Goal: Communication & Community: Answer question/provide support

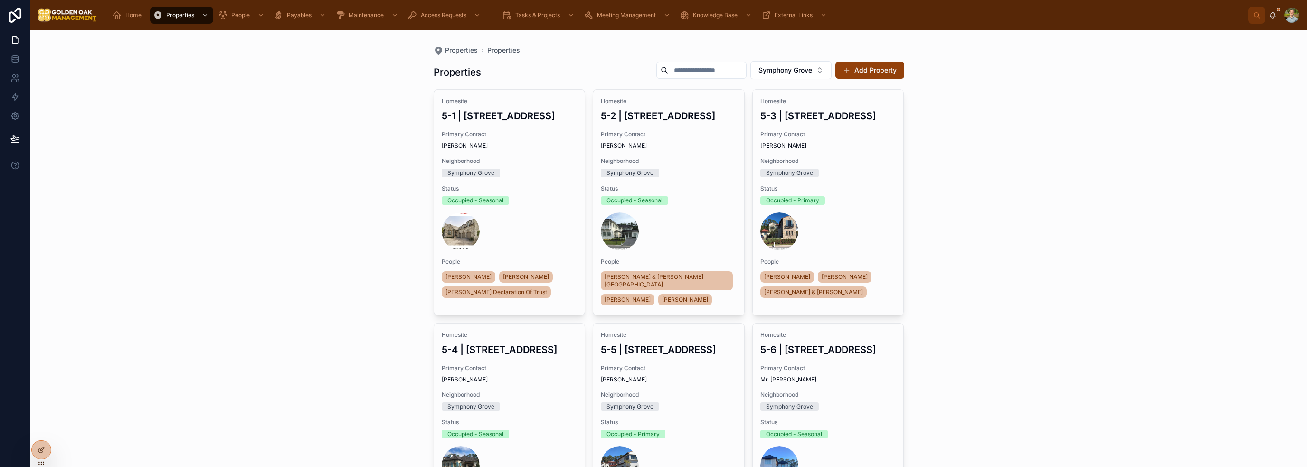
scroll to position [1683, 0]
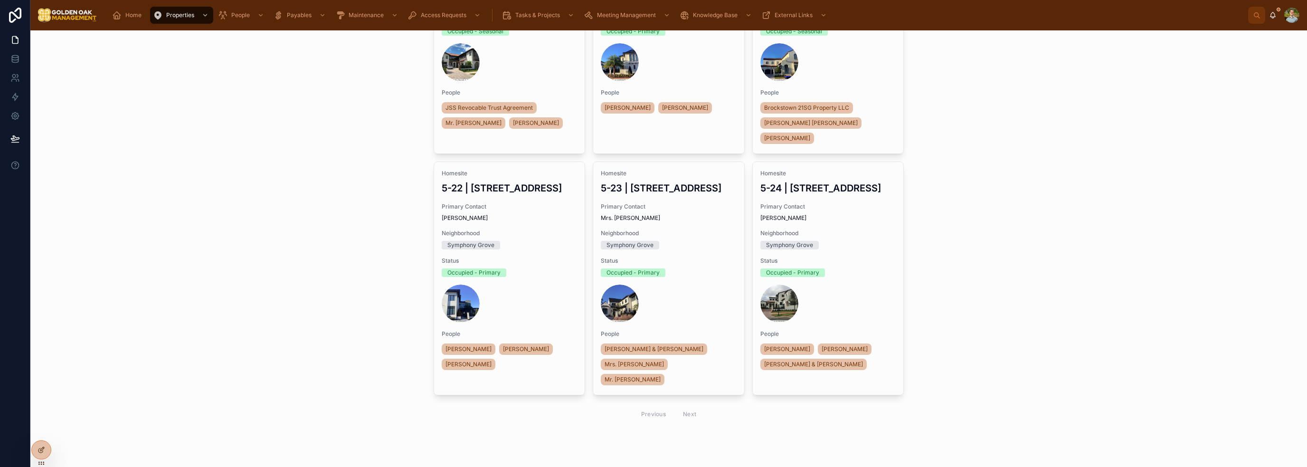
drag, startPoint x: 1034, startPoint y: 236, endPoint x: 1021, endPoint y: 233, distance: 13.1
click at [1034, 235] on div "Properties Properties Properties [GEOGRAPHIC_DATA] Add Property Homesite 5-1 | …" at bounding box center [668, 248] width 1277 height 437
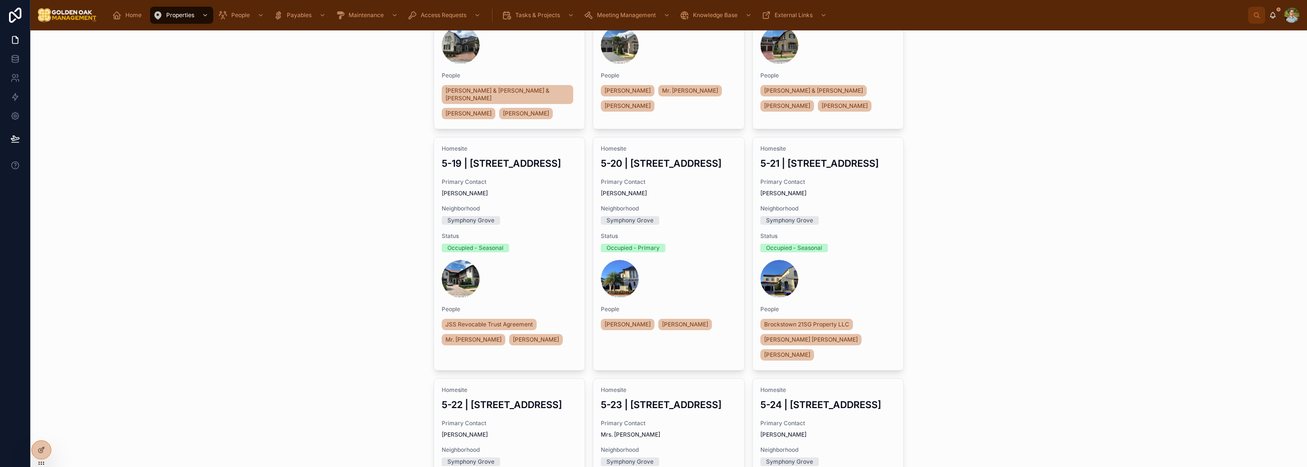
scroll to position [1113, 0]
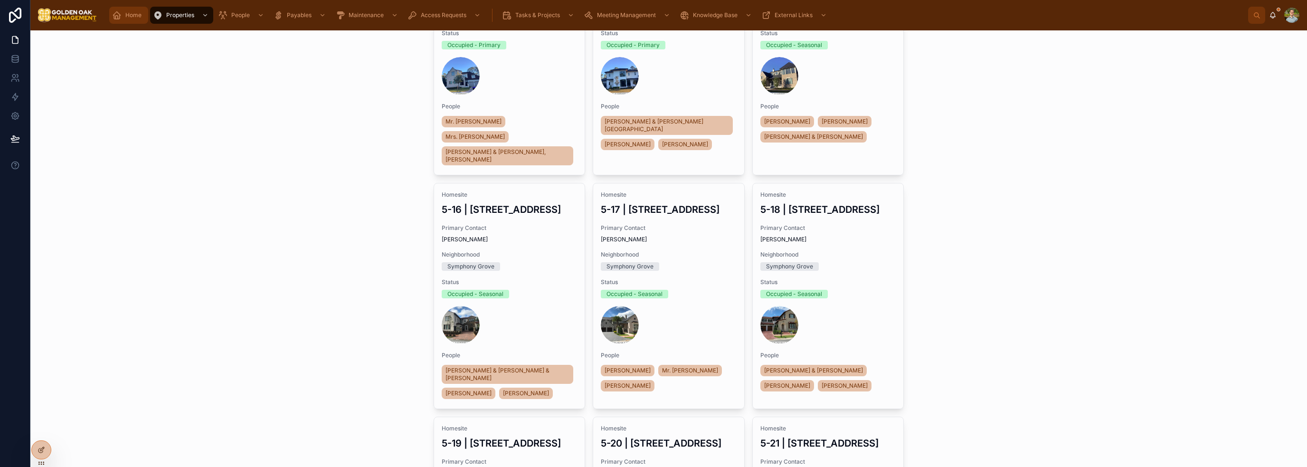
click at [118, 22] on div "Home" at bounding box center [128, 15] width 33 height 15
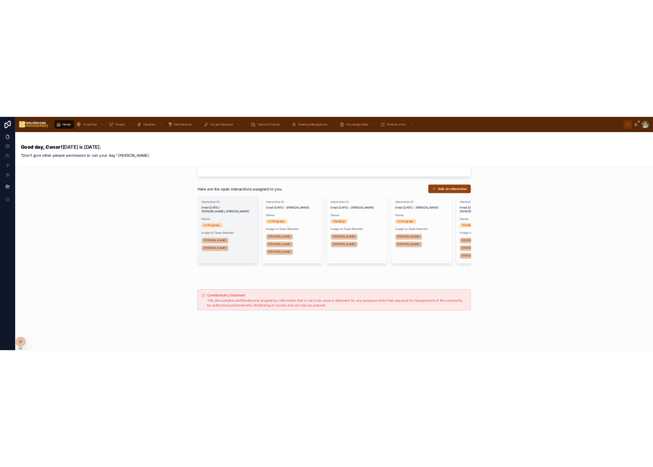
scroll to position [276, 0]
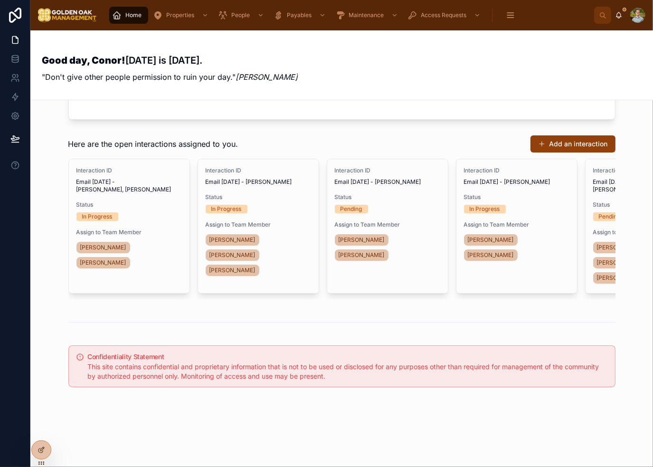
drag, startPoint x: 396, startPoint y: 79, endPoint x: 397, endPoint y: 85, distance: 6.2
click at [396, 79] on div "Good day, Conor! [DATE] is [DATE]. "Don't give other people permission to ruin …" at bounding box center [342, 65] width 600 height 47
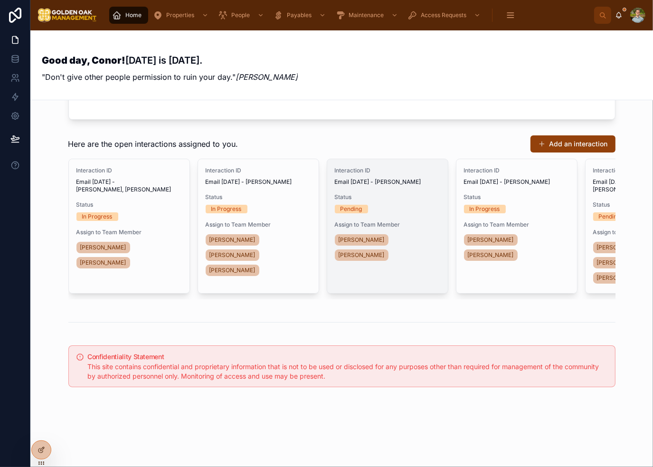
click at [410, 197] on div "Status Pending" at bounding box center [387, 203] width 105 height 20
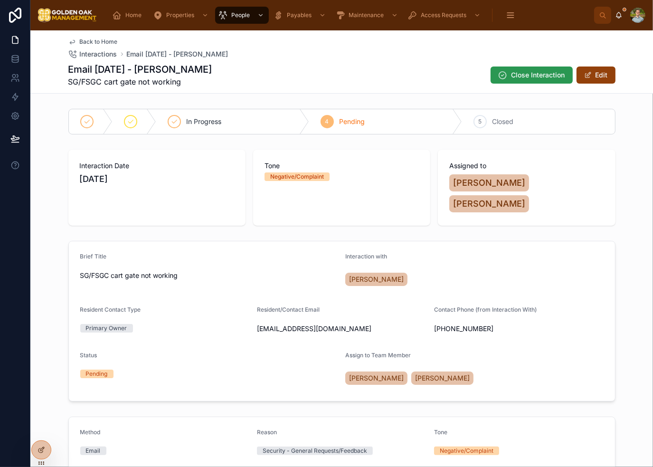
click at [532, 76] on span "Close Interaction" at bounding box center [539, 75] width 54 height 10
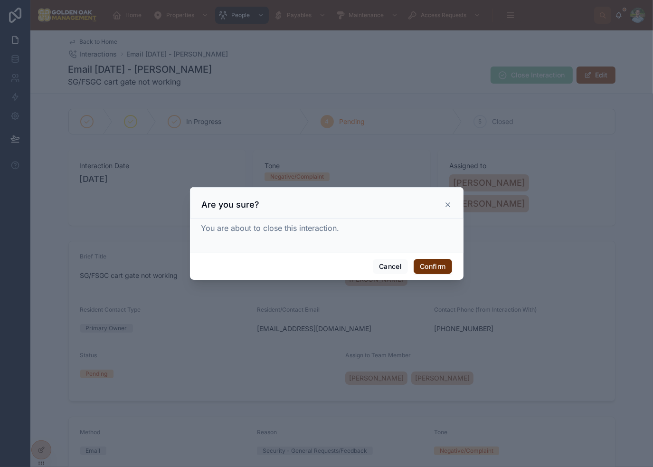
click at [430, 263] on button "Confirm" at bounding box center [433, 266] width 38 height 15
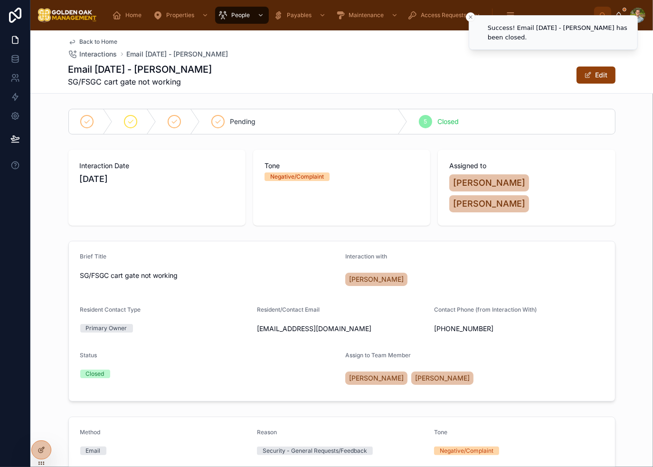
click at [280, 90] on div "Back to Home Interactions Email [DATE] - [PERSON_NAME] Email [DATE] - [PERSON_N…" at bounding box center [341, 61] width 547 height 63
click at [130, 13] on span "Home" at bounding box center [133, 15] width 16 height 8
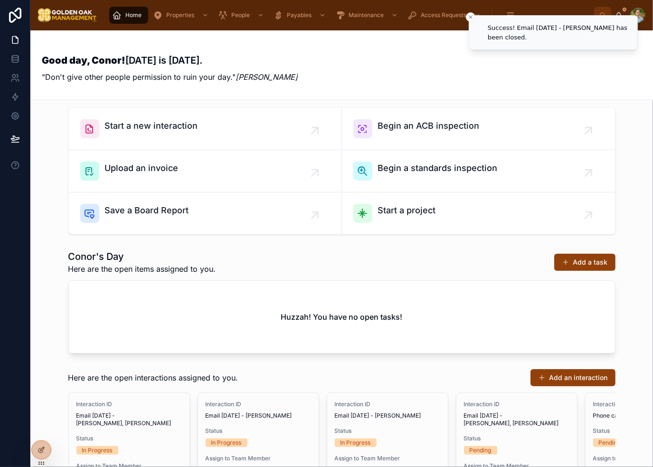
scroll to position [95, 0]
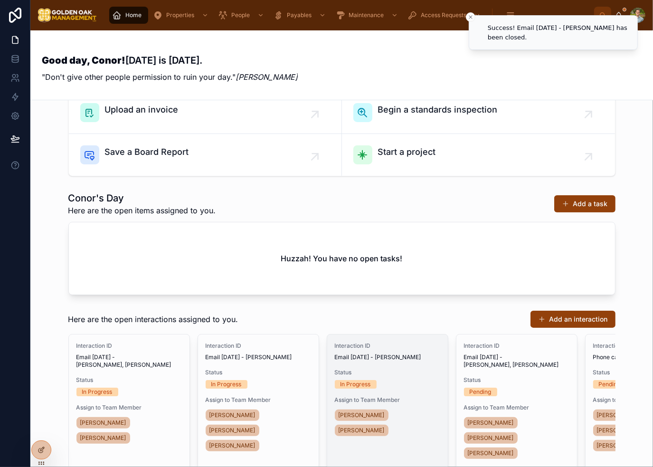
click at [416, 383] on div "In Progress" at bounding box center [387, 384] width 105 height 9
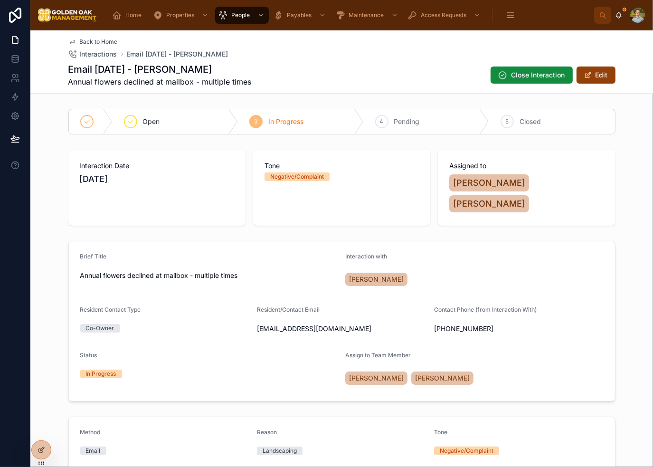
click at [384, 57] on div "Back to Home Interactions Email [DATE] - [PERSON_NAME]" at bounding box center [341, 48] width 547 height 21
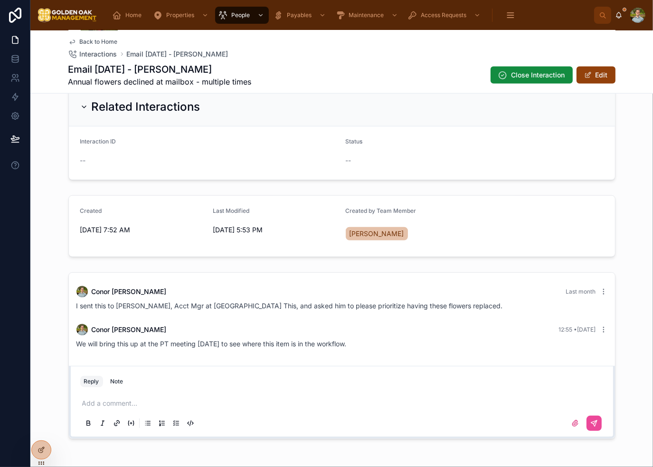
scroll to position [587, 0]
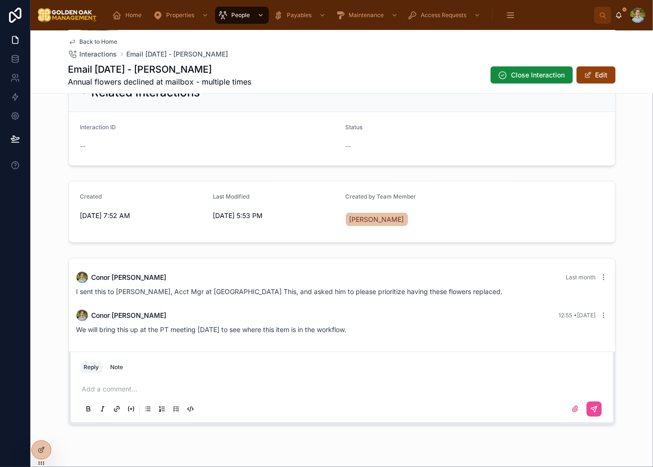
click at [150, 384] on p at bounding box center [344, 389] width 524 height 10
click at [599, 400] on div at bounding box center [342, 409] width 524 height 19
click at [593, 405] on icon at bounding box center [595, 409] width 8 height 8
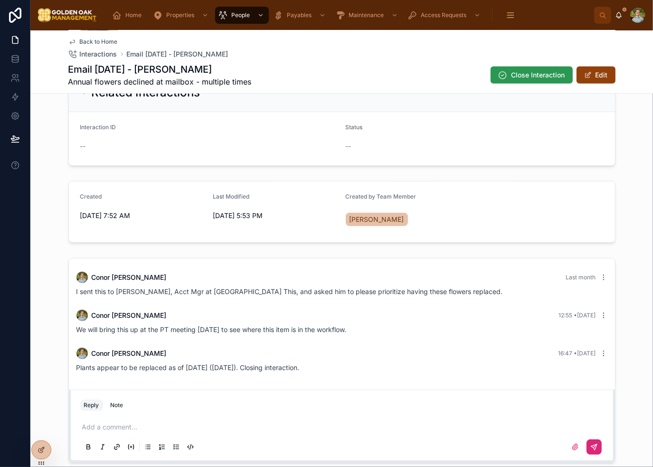
click at [538, 73] on span "Close Interaction" at bounding box center [539, 75] width 54 height 10
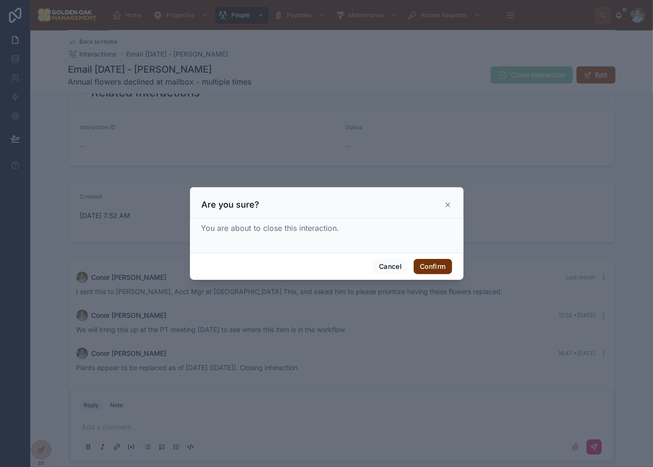
click at [444, 265] on button "Confirm" at bounding box center [433, 266] width 38 height 15
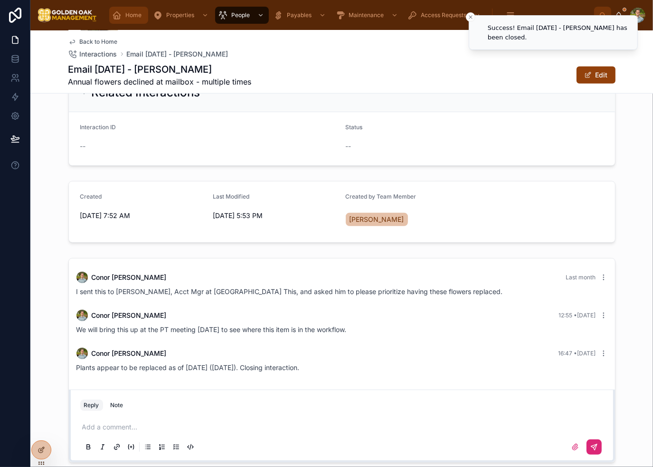
drag, startPoint x: 124, startPoint y: 15, endPoint x: 124, endPoint y: 20, distance: 4.8
click at [124, 15] on div "Home" at bounding box center [128, 15] width 33 height 15
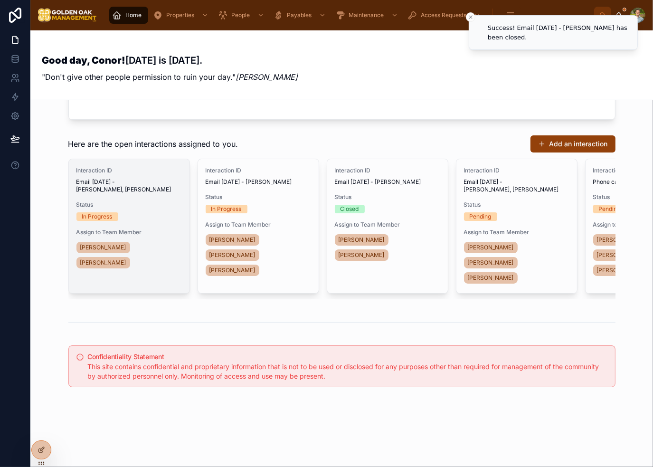
scroll to position [276, 0]
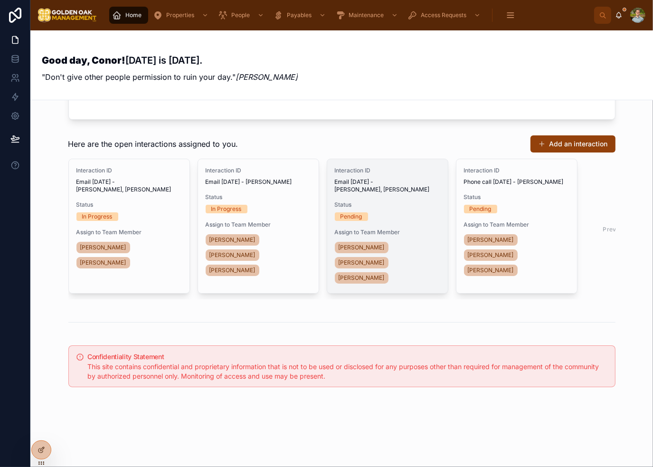
click at [395, 201] on span "Status" at bounding box center [387, 205] width 105 height 8
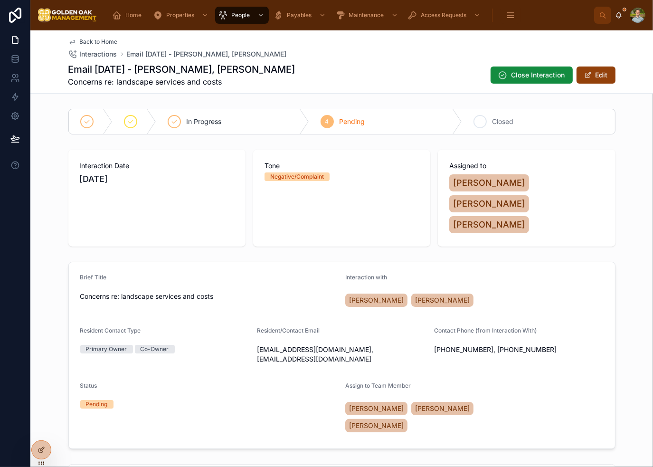
click at [509, 122] on span "Closed" at bounding box center [503, 122] width 21 height 10
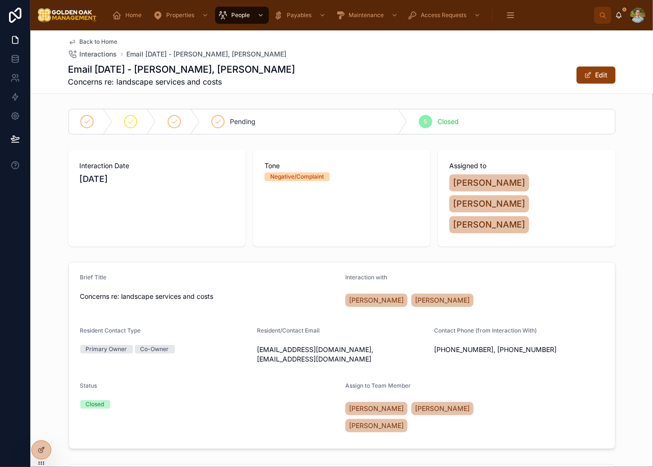
click at [90, 41] on span "Back to Home" at bounding box center [99, 42] width 38 height 8
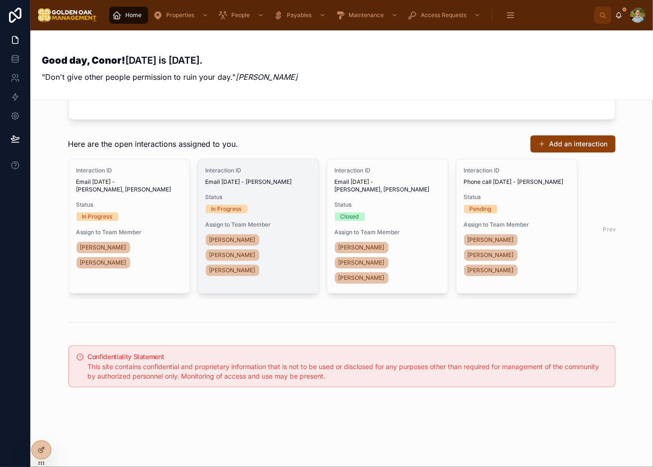
scroll to position [269, 0]
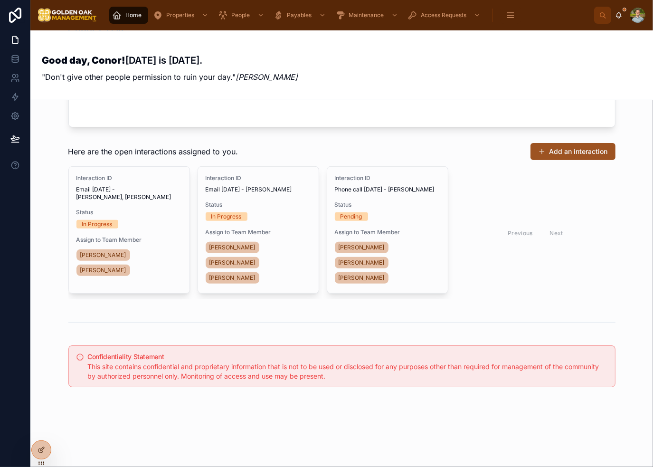
click at [573, 143] on button "Add an interaction" at bounding box center [573, 151] width 85 height 17
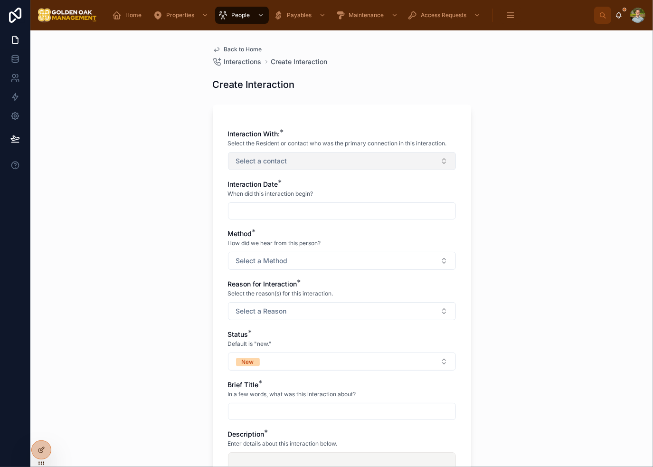
click at [305, 167] on button "Select a contact" at bounding box center [342, 161] width 228 height 18
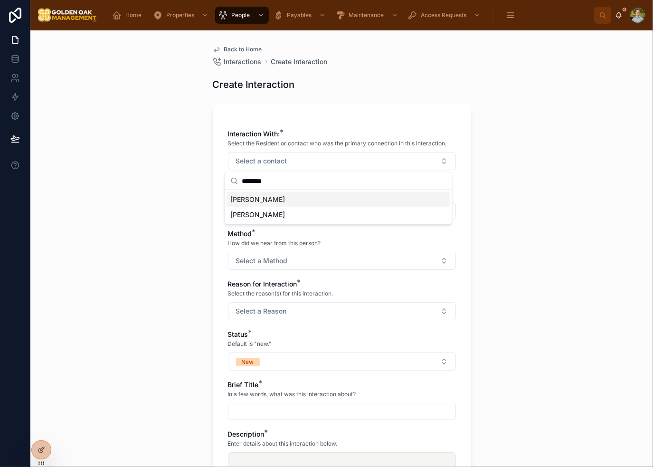
type input "********"
click at [285, 210] on span "[PERSON_NAME]" at bounding box center [257, 215] width 55 height 10
click at [478, 204] on div "Back to Home Interactions Create Interaction Create Interaction Interaction Wit…" at bounding box center [341, 248] width 623 height 437
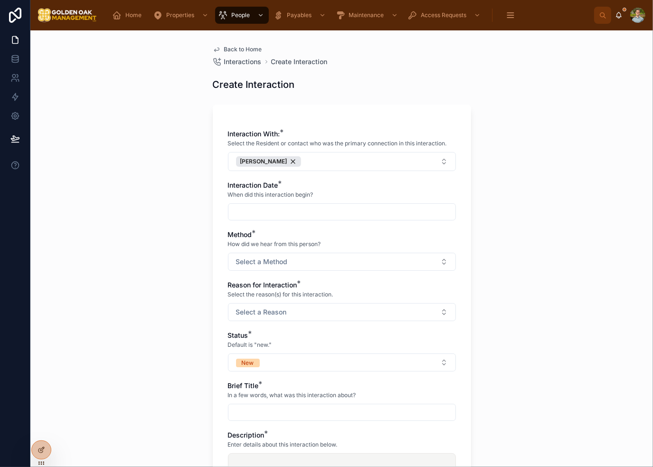
click at [283, 216] on input "text" at bounding box center [342, 211] width 227 height 13
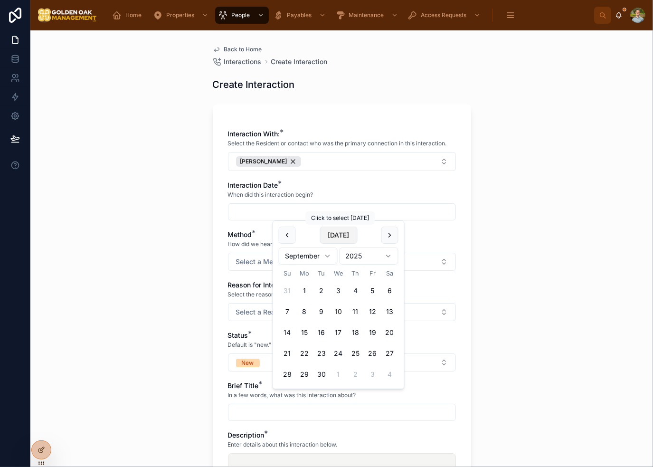
click at [345, 239] on button "[DATE]" at bounding box center [339, 235] width 38 height 17
type input "*********"
click at [490, 231] on div "Back to Home Interactions Create Interaction Create Interaction Interaction Wit…" at bounding box center [341, 248] width 623 height 437
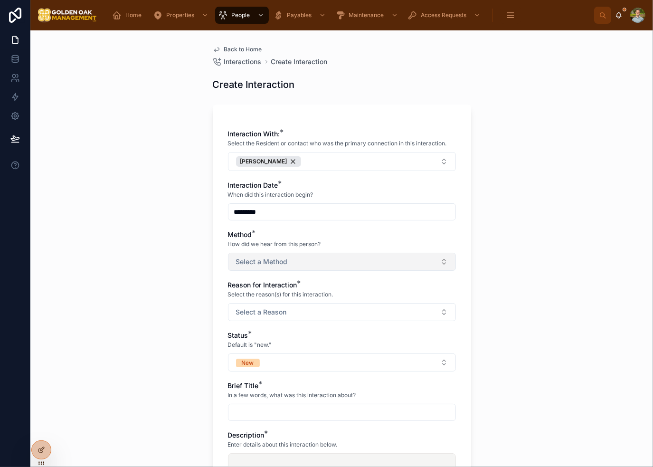
click at [311, 264] on button "Select a Method" at bounding box center [342, 262] width 228 height 18
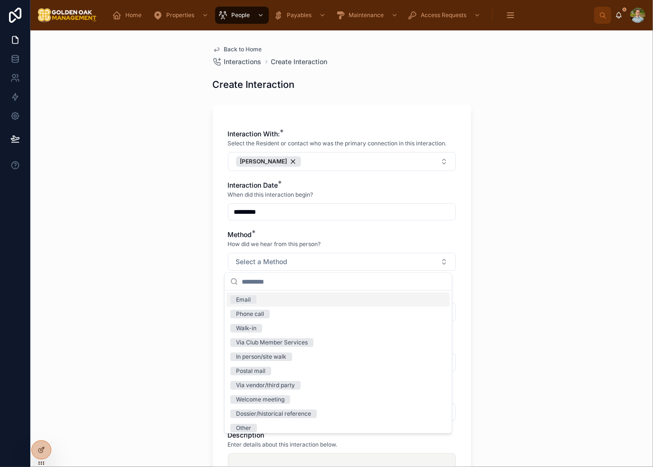
click at [297, 304] on div "Email" at bounding box center [338, 300] width 223 height 14
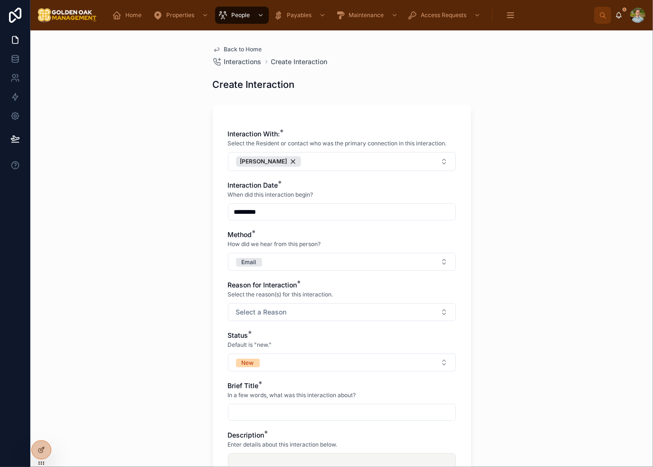
drag, startPoint x: 528, startPoint y: 254, endPoint x: 499, endPoint y: 269, distance: 32.7
click at [528, 254] on div "Back to Home Interactions Create Interaction Create Interaction Interaction Wit…" at bounding box center [341, 248] width 623 height 437
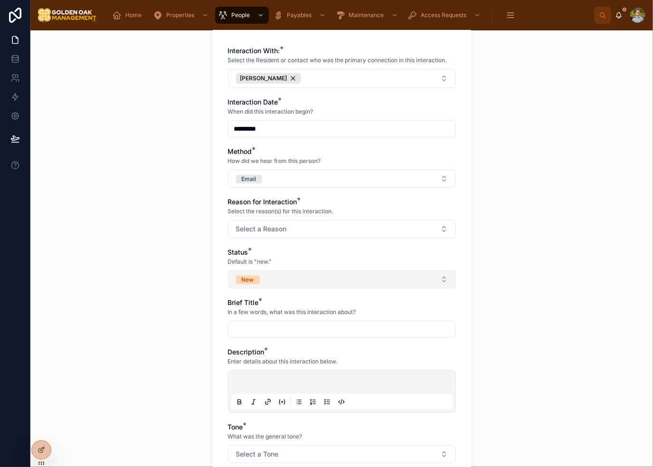
scroll to position [95, 0]
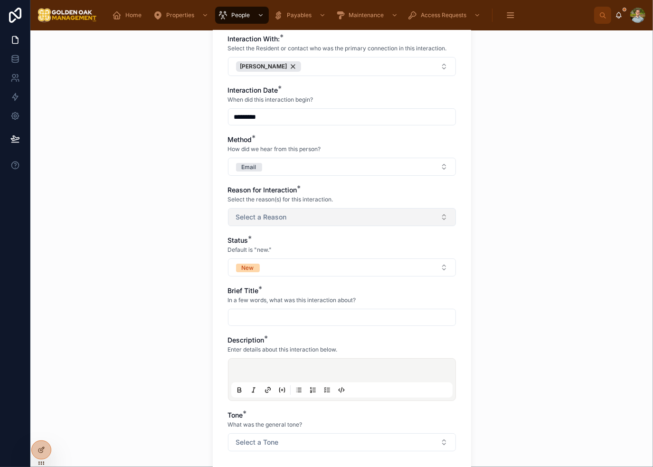
click at [281, 213] on span "Select a Reason" at bounding box center [261, 217] width 51 height 10
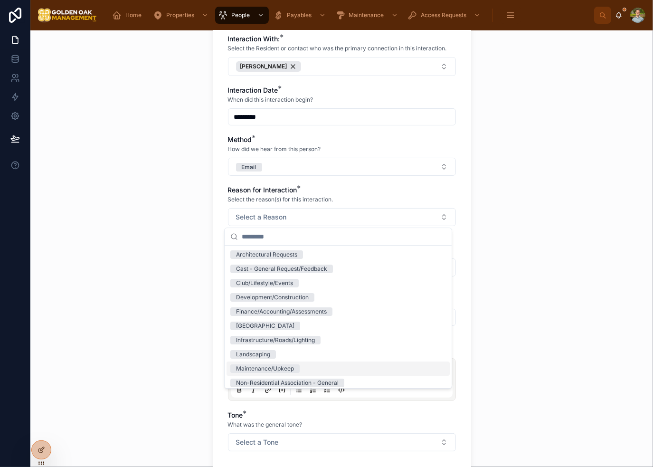
click at [306, 358] on div "Landscaping" at bounding box center [338, 354] width 223 height 14
click at [515, 273] on div "Back to Home Interactions Create Interaction Create Interaction Interaction Wit…" at bounding box center [341, 248] width 623 height 437
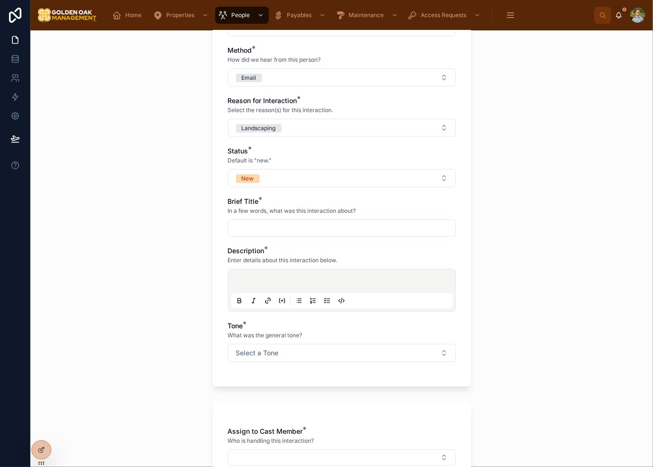
scroll to position [190, 0]
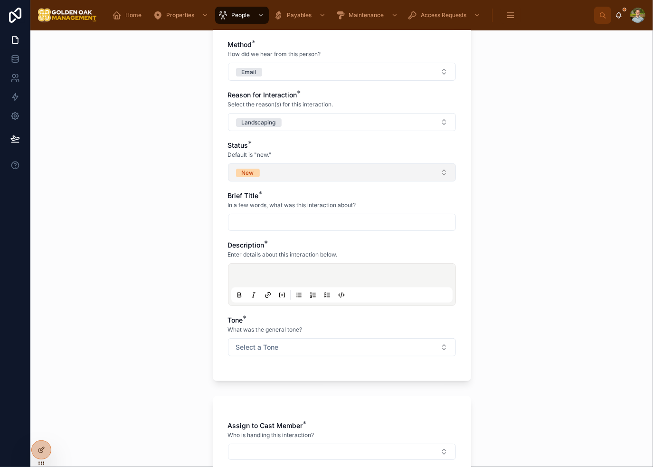
drag, startPoint x: 261, startPoint y: 172, endPoint x: 265, endPoint y: 181, distance: 8.9
click at [261, 172] on button "New" at bounding box center [342, 172] width 228 height 18
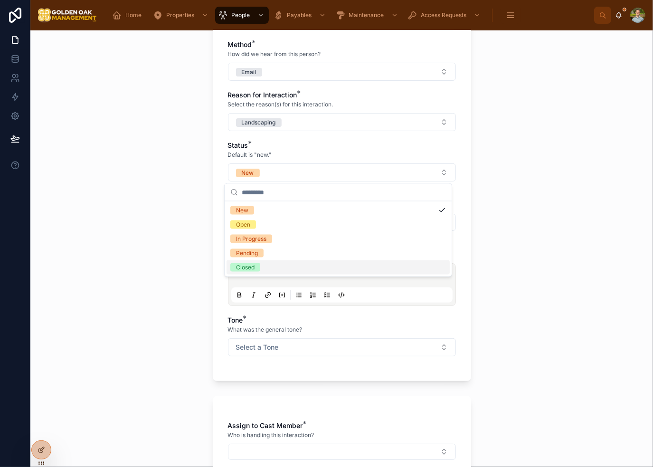
click at [269, 268] on div "Closed" at bounding box center [338, 267] width 223 height 14
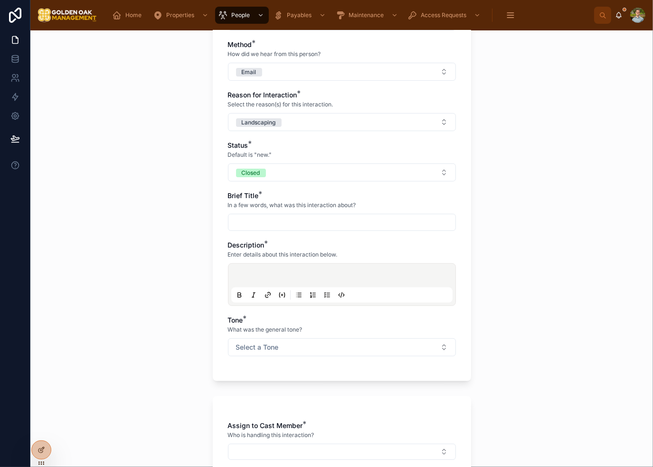
click at [518, 193] on div "Back to Home Interactions Create Interaction Create Interaction Interaction Wit…" at bounding box center [341, 248] width 623 height 437
click at [339, 224] on input "text" at bounding box center [342, 222] width 227 height 13
type input "*"
type input "**********"
click at [498, 245] on div "**********" at bounding box center [341, 248] width 623 height 437
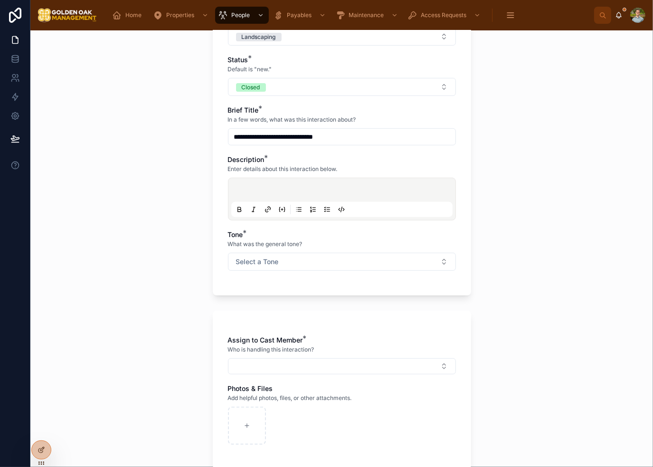
scroll to position [285, 0]
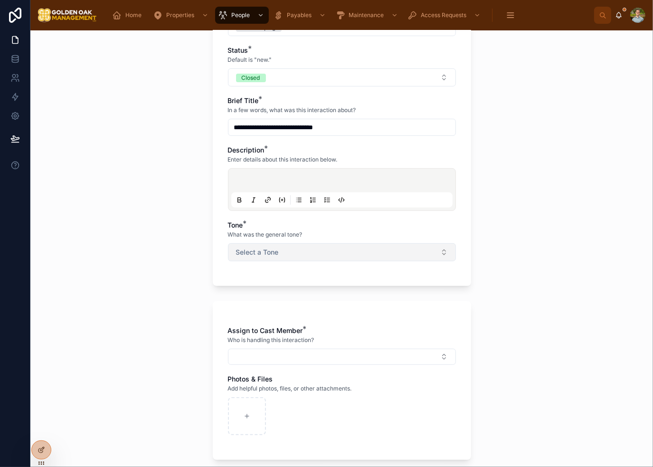
click at [283, 259] on button "Select a Tone" at bounding box center [342, 252] width 228 height 18
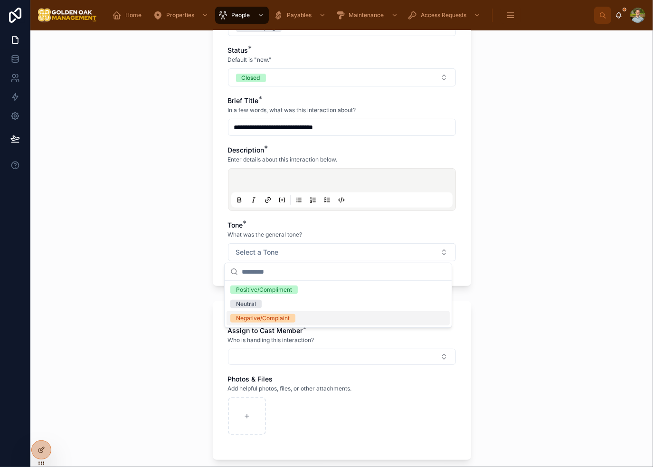
click at [289, 319] on div "Negative/Complaint" at bounding box center [263, 318] width 54 height 9
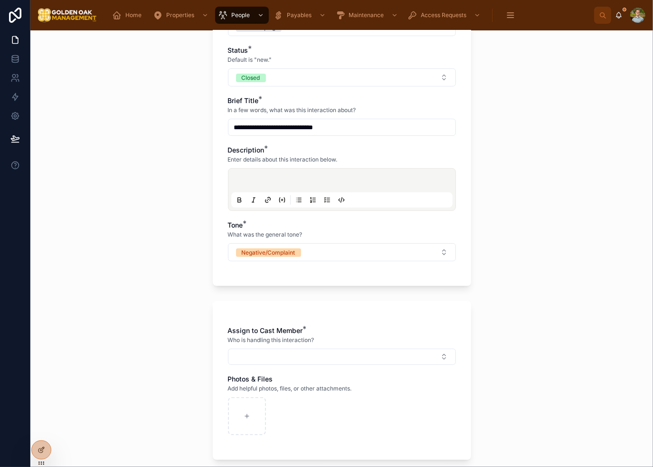
click at [491, 295] on div "**********" at bounding box center [341, 248] width 623 height 437
click at [352, 353] on button "Select Button" at bounding box center [342, 357] width 228 height 16
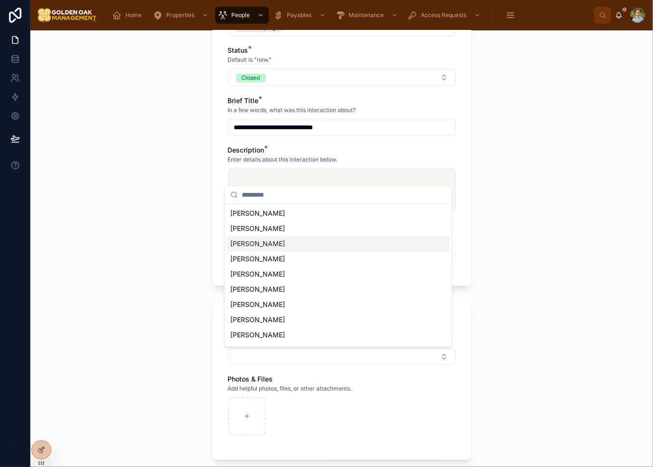
click at [277, 248] on span "[PERSON_NAME]" at bounding box center [257, 244] width 55 height 10
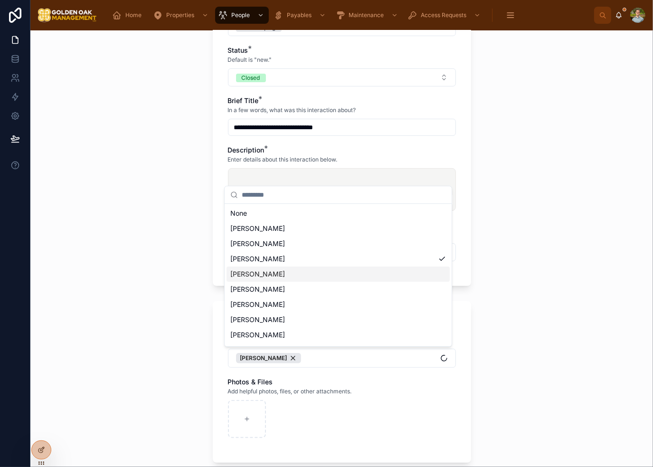
click at [514, 296] on div "**********" at bounding box center [341, 248] width 623 height 437
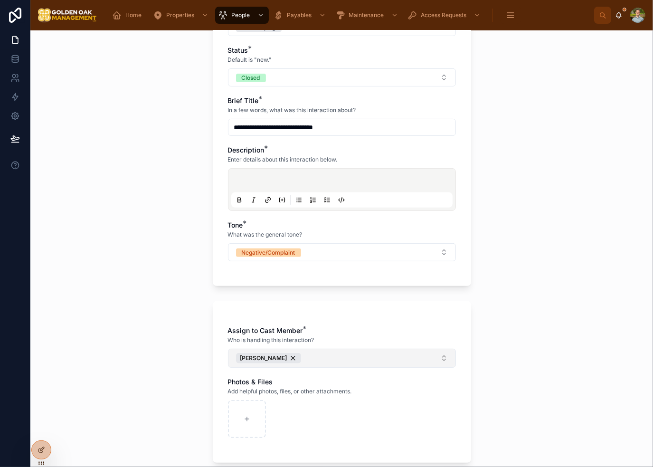
click at [341, 367] on button "[PERSON_NAME]" at bounding box center [342, 358] width 228 height 19
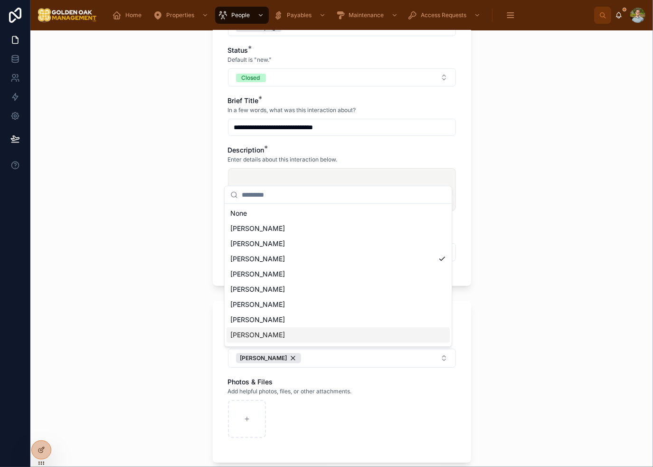
click at [305, 334] on div "[PERSON_NAME]" at bounding box center [338, 334] width 223 height 15
click at [552, 317] on div "**********" at bounding box center [341, 248] width 623 height 437
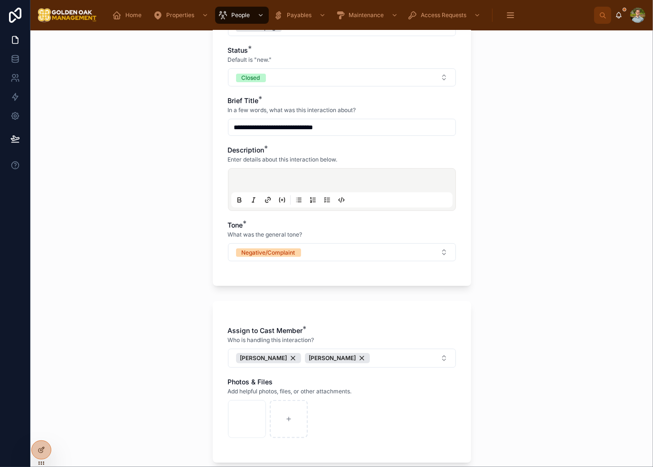
click at [543, 335] on div "**********" at bounding box center [341, 248] width 623 height 437
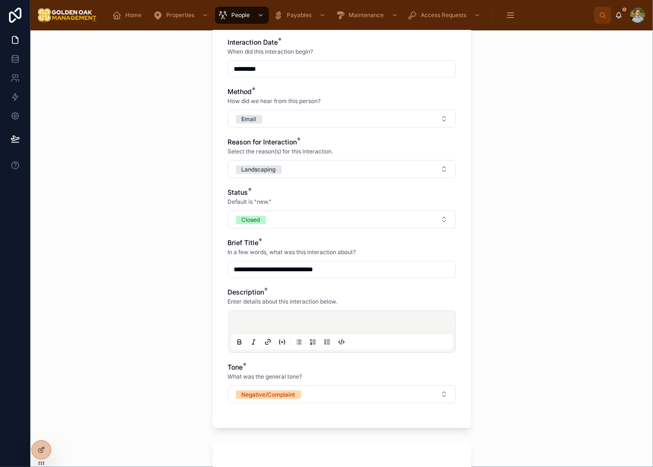
scroll to position [135, 0]
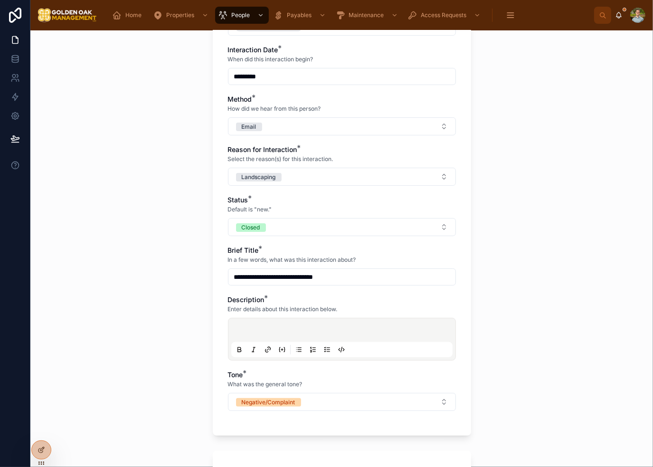
click at [364, 324] on div at bounding box center [341, 339] width 221 height 36
